Goal: Find specific page/section

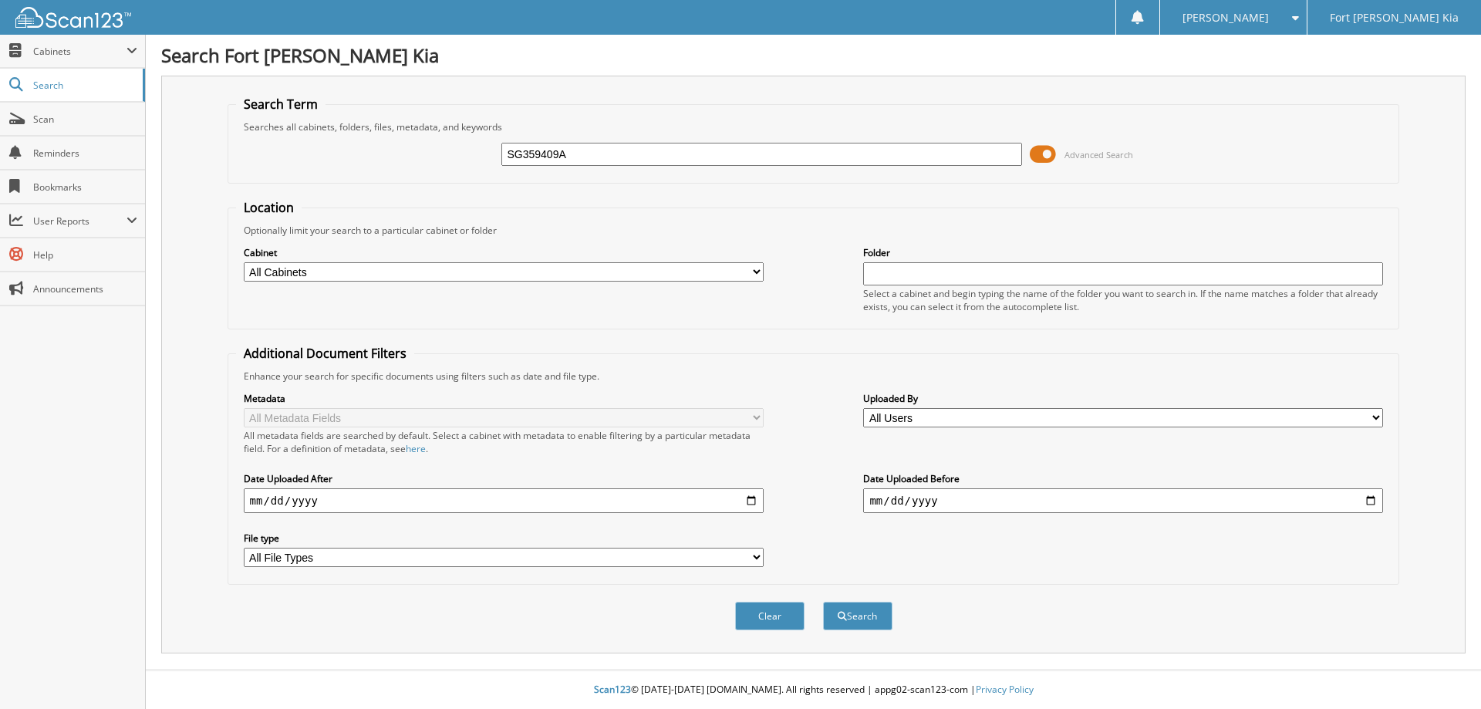
type input "SG359409A"
click at [823, 602] on button "Search" at bounding box center [857, 616] width 69 height 29
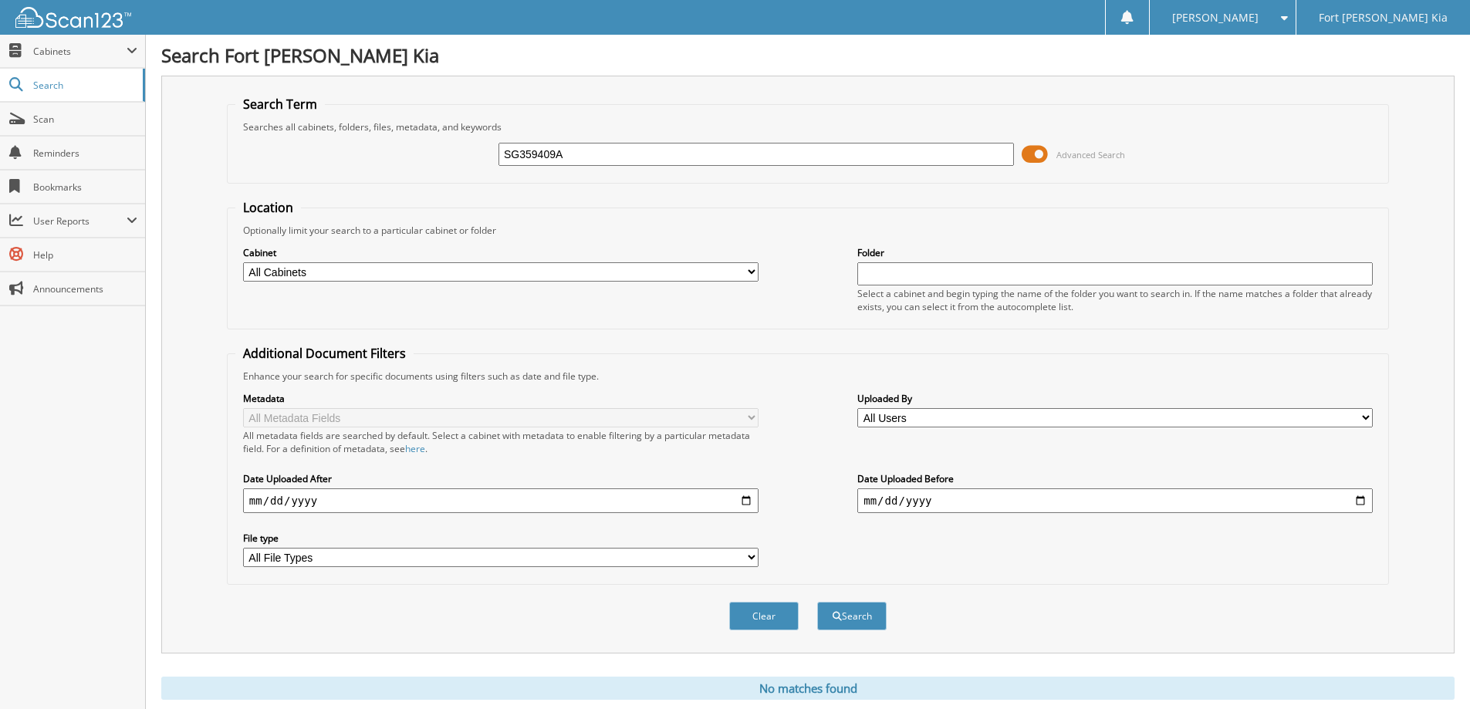
click at [1040, 157] on span at bounding box center [1034, 154] width 26 height 23
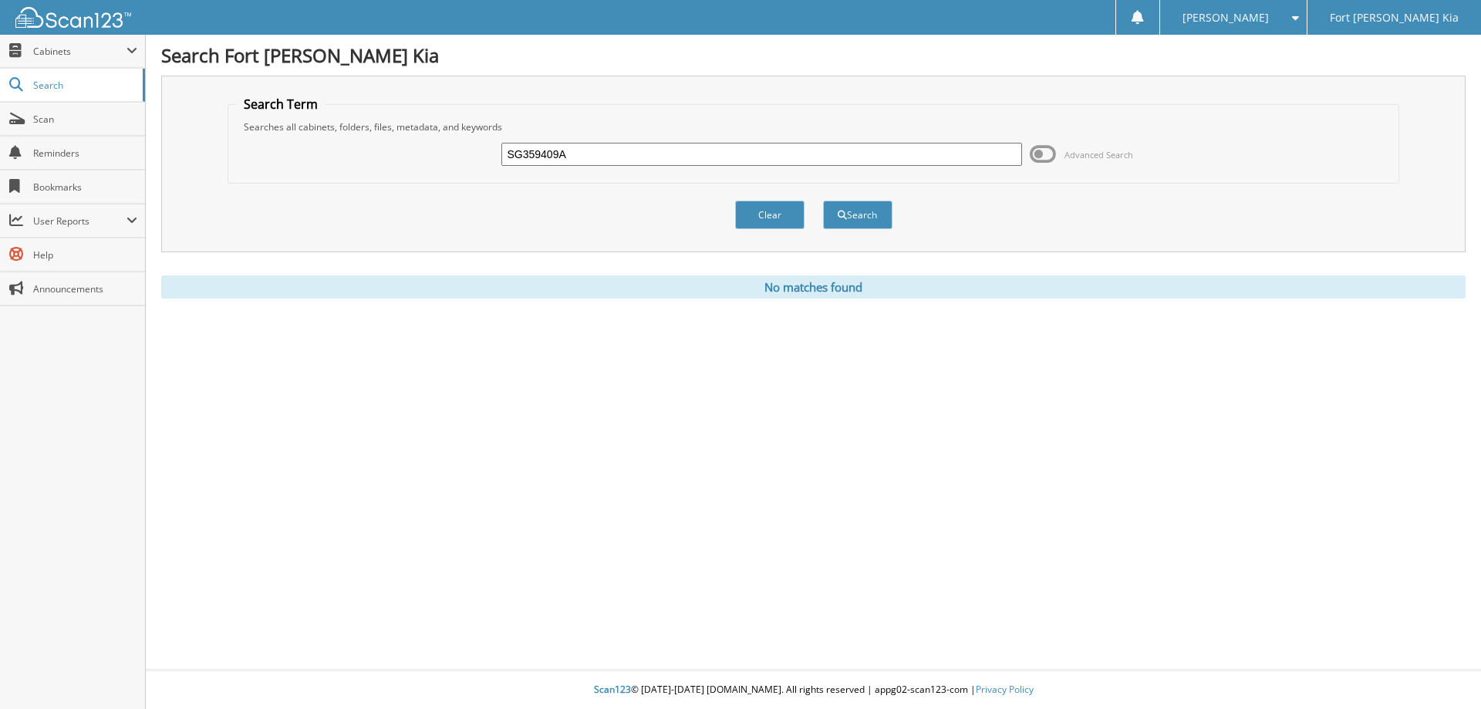
click at [657, 154] on input "SG359409A" at bounding box center [761, 154] width 520 height 23
type input "SG359409"
click at [823, 201] on button "Search" at bounding box center [857, 215] width 69 height 29
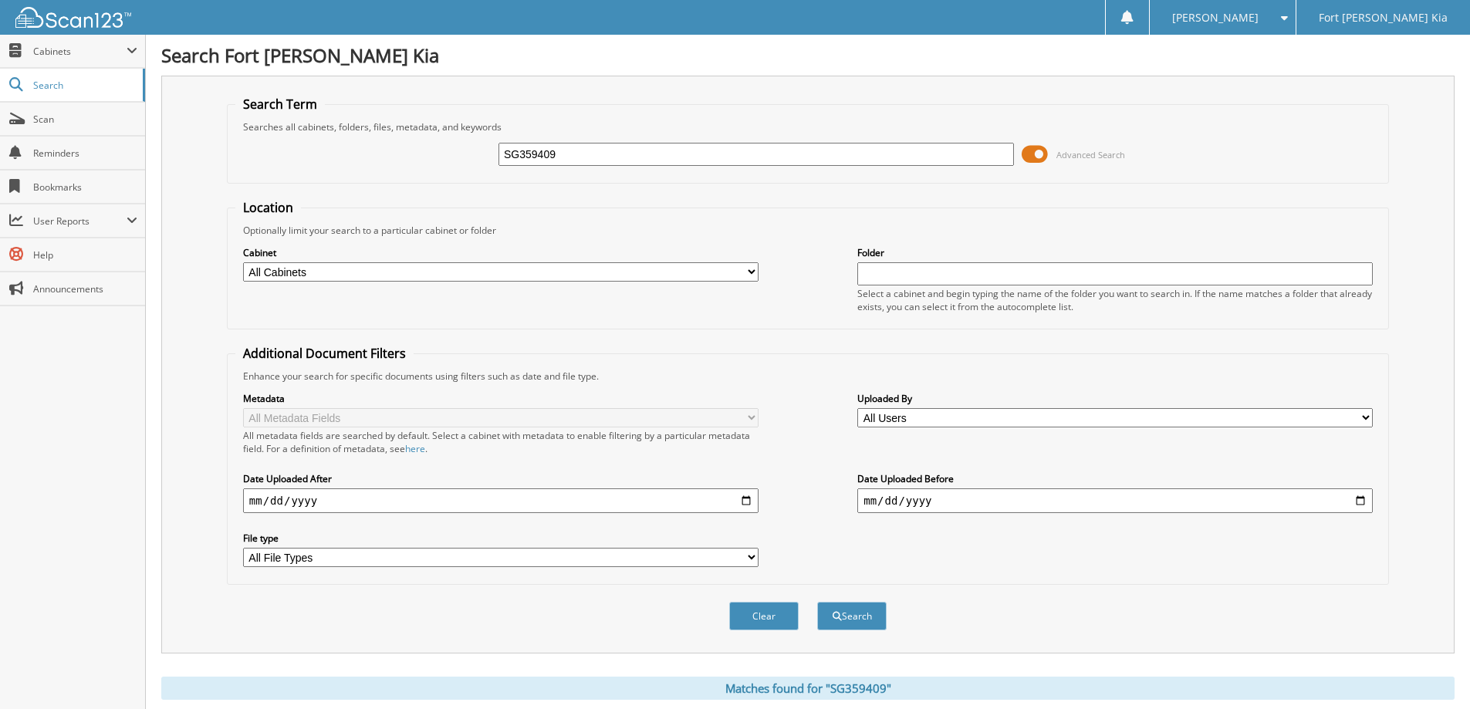
click at [1039, 153] on span at bounding box center [1034, 154] width 26 height 23
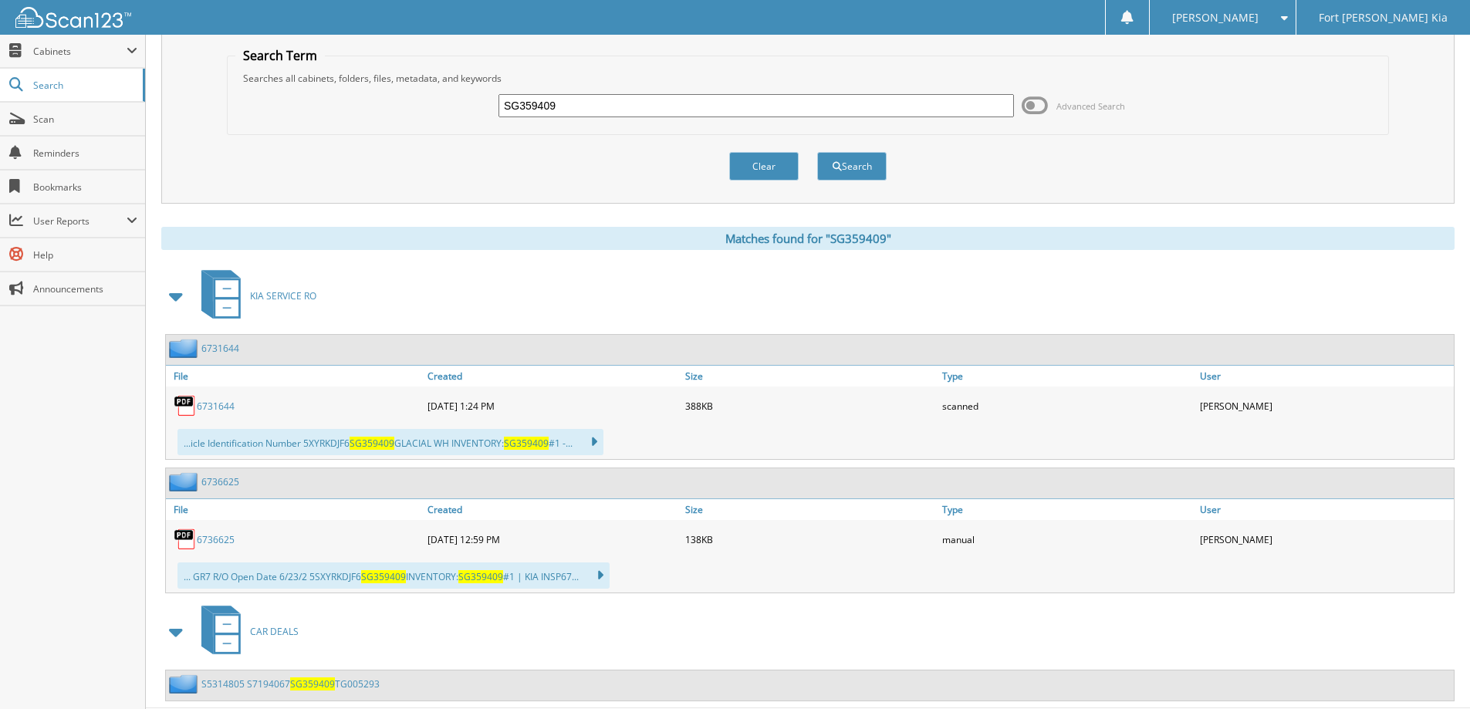
scroll to position [87, 0]
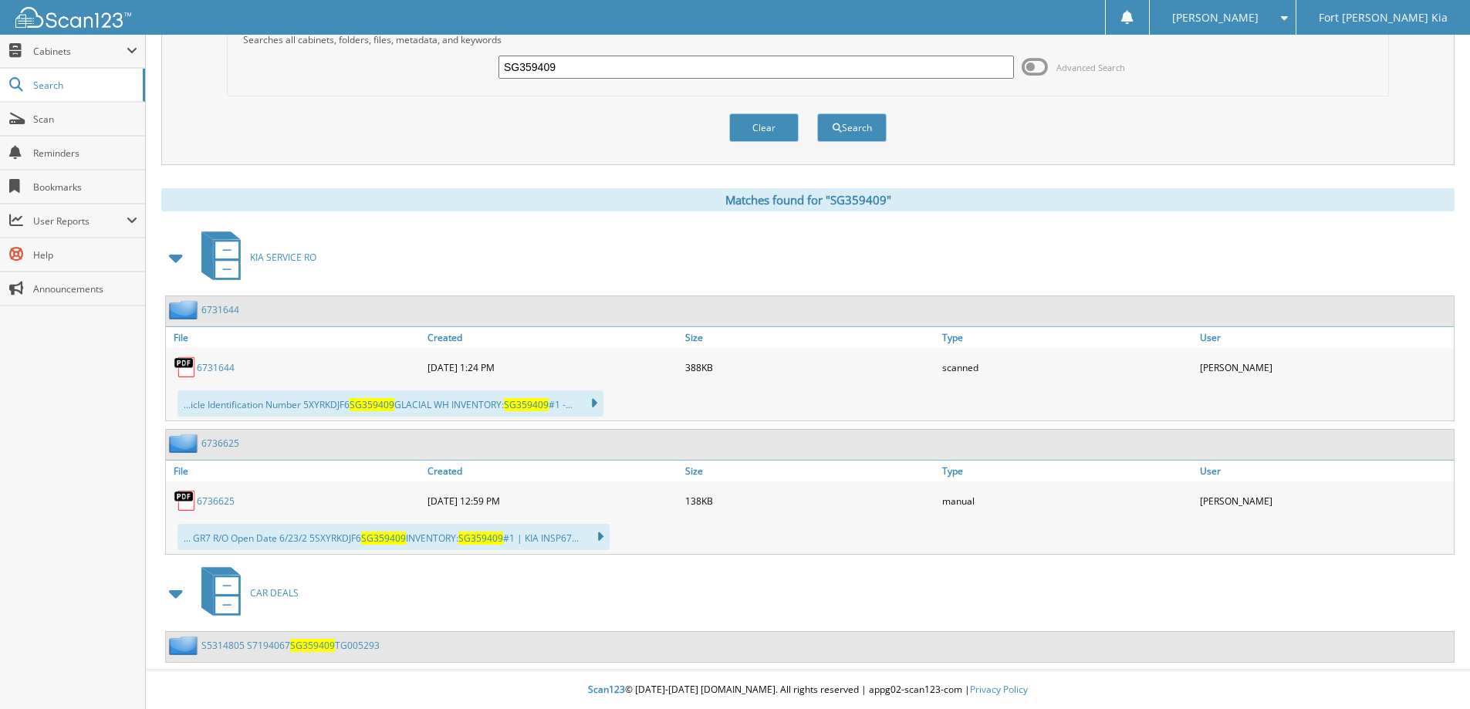
click at [284, 639] on link "S5314805 S7194067 SG359409 TG005293" at bounding box center [290, 645] width 178 height 13
